Goal: Communication & Community: Answer question/provide support

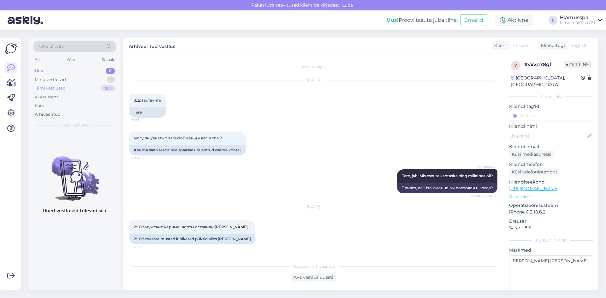
scroll to position [344, 0]
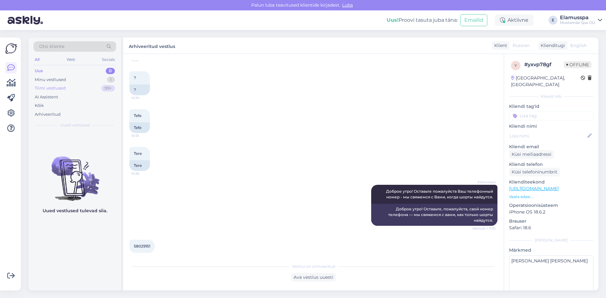
click at [93, 85] on div "Tiimi vestlused 99+" at bounding box center [74, 88] width 83 height 9
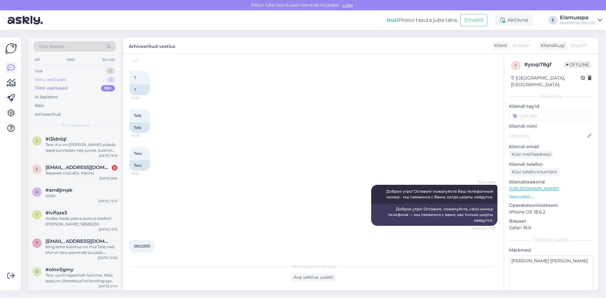
click at [98, 78] on div "Minu vestlused 1" at bounding box center [74, 79] width 83 height 9
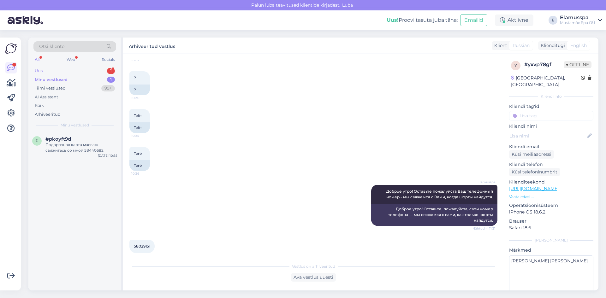
click at [105, 72] on div "Uus 1" at bounding box center [74, 71] width 83 height 9
click at [94, 136] on div "#wobtf48f 4" at bounding box center [81, 139] width 72 height 6
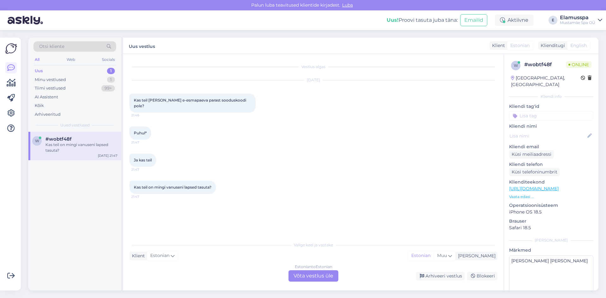
click at [307, 273] on div "Estonian to Estonian Võta vestlus üle" at bounding box center [313, 275] width 50 height 11
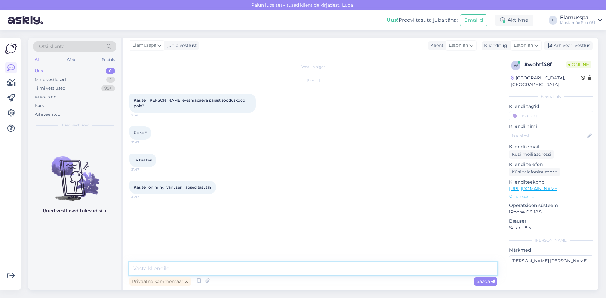
click at [213, 267] on textarea at bounding box center [313, 268] width 368 height 13
paste textarea "[URL][DOMAIN_NAME]"
type textarea "Tere, infot laste piletite kohta saate [PERSON_NAME] siin [URL][DOMAIN_NAME]"
click at [203, 271] on textarea "Tere, infot laste piletite kohta saate [PERSON_NAME] siin [URL][DOMAIN_NAME]" at bounding box center [313, 268] width 368 height 13
click at [355, 271] on textarea "Tere, infot laste piletite kohta saate [PERSON_NAME] siin [URL][DOMAIN_NAME]" at bounding box center [313, 268] width 368 height 13
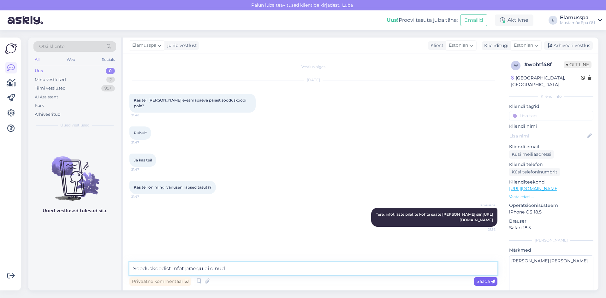
type textarea "Sooduskoodist infot praegu ei olnud"
click at [482, 278] on div "Saada" at bounding box center [485, 281] width 23 height 9
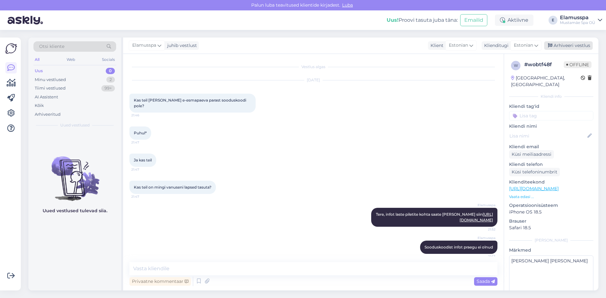
click at [582, 41] on div "Arhiveeri vestlus" at bounding box center [568, 45] width 49 height 9
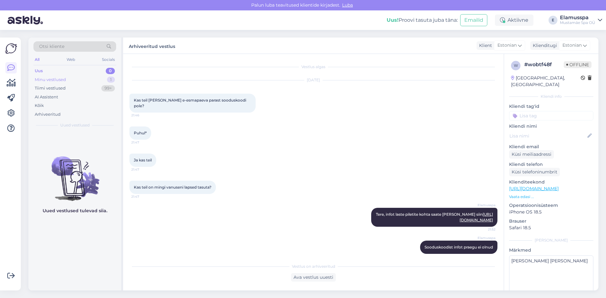
click at [79, 80] on div "Minu vestlused 1" at bounding box center [74, 79] width 83 height 9
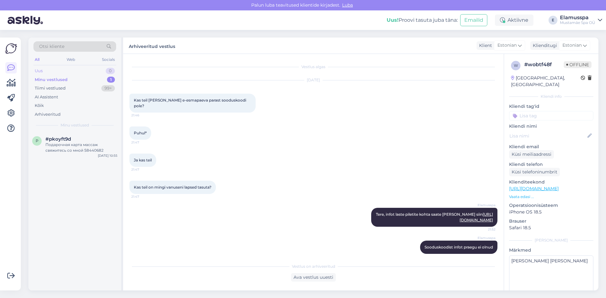
click at [98, 74] on div "Uus 0" at bounding box center [74, 71] width 83 height 9
